Goal: Check status: Check status

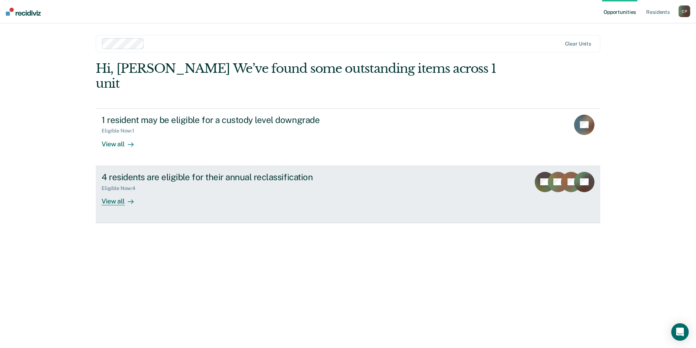
click at [321, 192] on link "4 residents are eligible for their annual reclassification Eligible Now : 4 Vie…" at bounding box center [348, 194] width 504 height 57
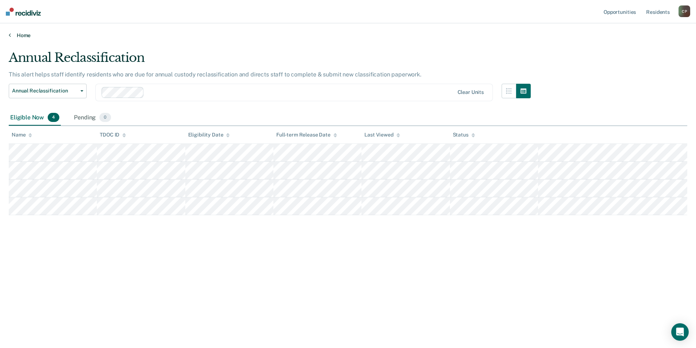
click at [12, 34] on link "Home" at bounding box center [348, 35] width 678 height 7
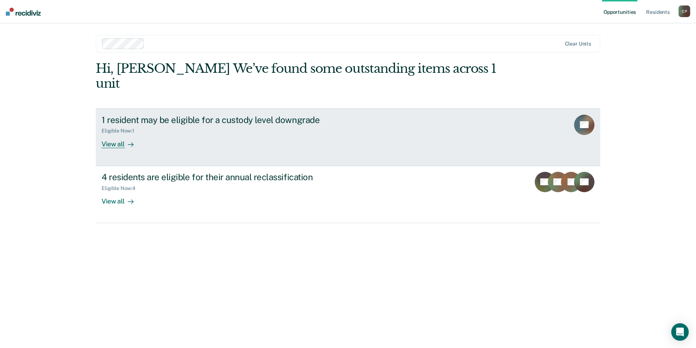
click at [151, 126] on div "1 resident may be eligible for a custody level downgrade Eligible Now : 1 View …" at bounding box center [238, 131] width 273 height 33
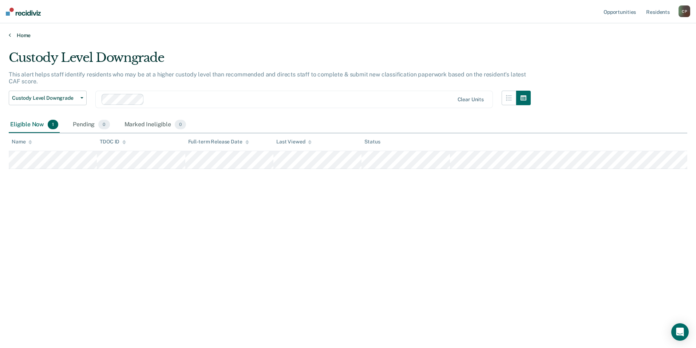
click at [27, 34] on link "Home" at bounding box center [348, 35] width 678 height 7
